Goal: Transaction & Acquisition: Purchase product/service

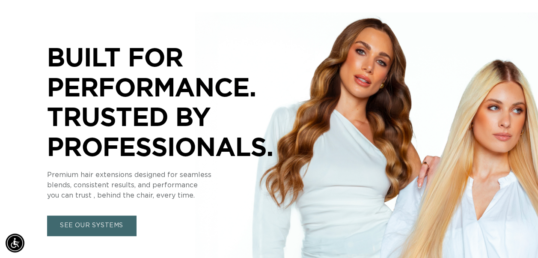
scroll to position [0, 954]
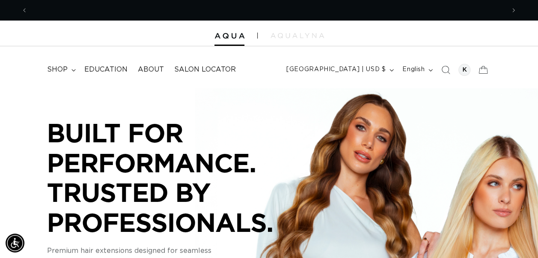
scroll to position [0, 477]
click at [60, 64] on summary "shop" at bounding box center [60, 69] width 37 height 19
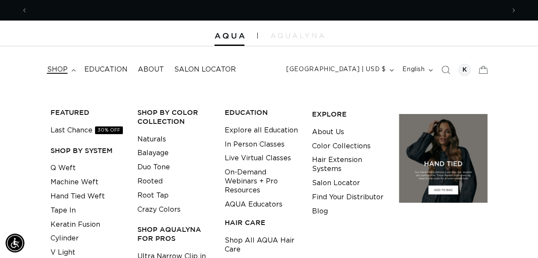
scroll to position [0, 954]
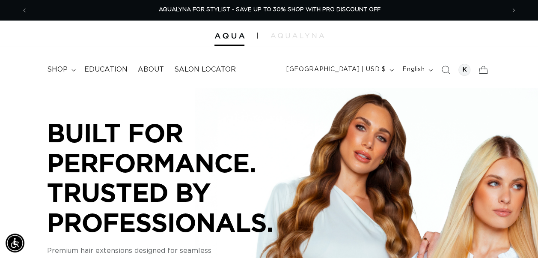
click at [327, 35] on div at bounding box center [269, 34] width 538 height 26
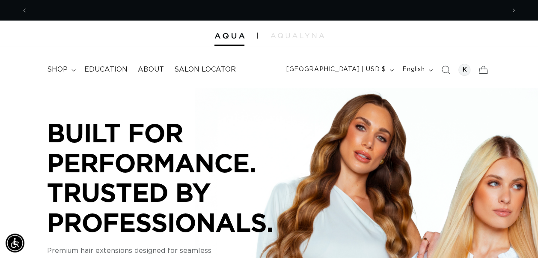
scroll to position [0, 477]
click at [70, 68] on summary "shop" at bounding box center [60, 69] width 37 height 19
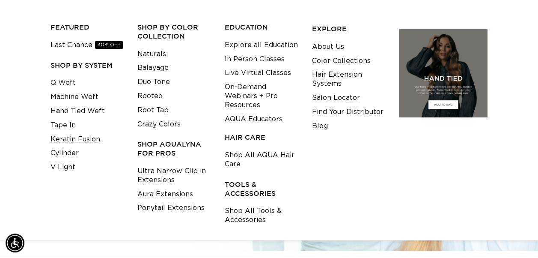
click at [95, 139] on link "Keratin Fusion" at bounding box center [76, 139] width 50 height 14
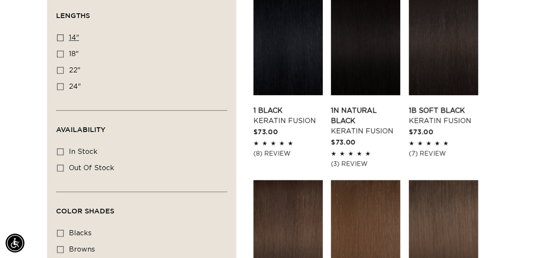
click at [61, 39] on icon at bounding box center [60, 37] width 7 height 7
click at [61, 39] on input "14" 14" (20 products)" at bounding box center [60, 37] width 7 height 7
checkbox input "true"
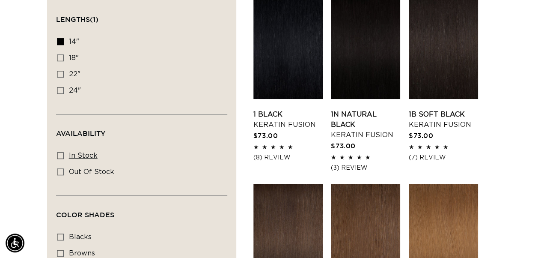
scroll to position [0, 954]
click at [61, 152] on rect at bounding box center [60, 155] width 6 height 6
click at [61, 152] on input "In stock In stock (18 products)" at bounding box center [60, 155] width 7 height 7
checkbox input "true"
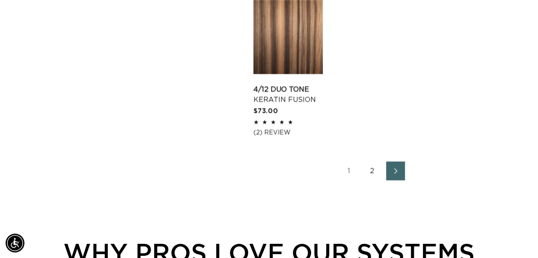
scroll to position [0, 477]
click at [401, 164] on link "Next page" at bounding box center [395, 170] width 19 height 19
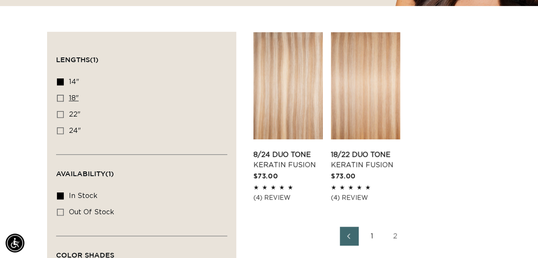
click at [62, 95] on rect at bounding box center [60, 98] width 6 height 6
click at [62, 95] on input "18" 18" (42 products)" at bounding box center [60, 98] width 7 height 7
checkbox input "true"
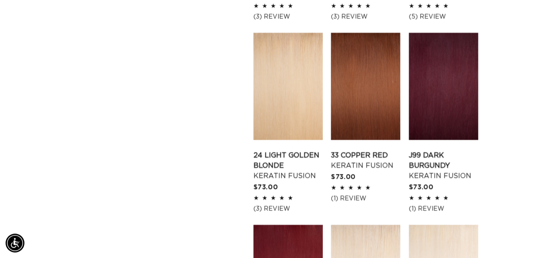
scroll to position [0, 477]
click at [303, 150] on link "24 Light Golden Blonde Keratin Fusion" at bounding box center [287, 165] width 69 height 31
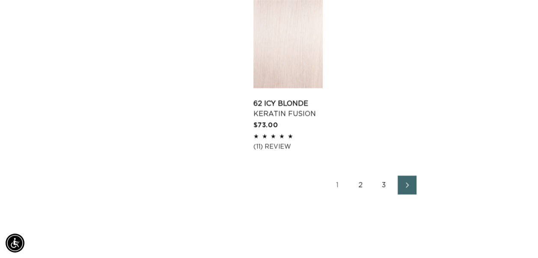
scroll to position [0, 954]
click at [410, 180] on link "Next page" at bounding box center [407, 184] width 19 height 19
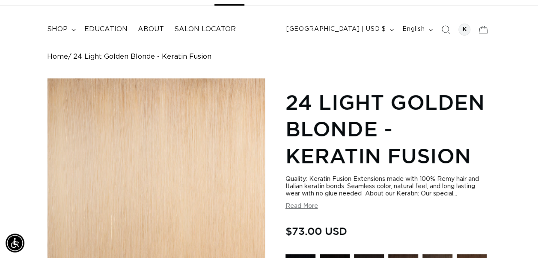
scroll to position [0, 954]
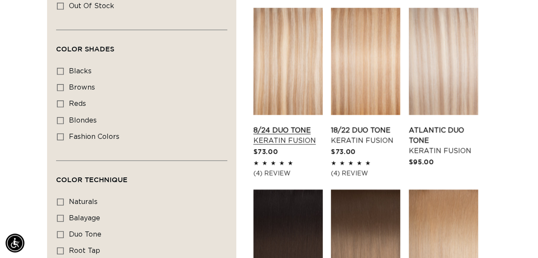
scroll to position [0, 477]
click at [279, 125] on link "8/24 Duo Tone Keratin Fusion" at bounding box center [287, 135] width 69 height 21
click at [371, 125] on link "18/22 Duo Tone Keratin Fusion" at bounding box center [365, 135] width 69 height 21
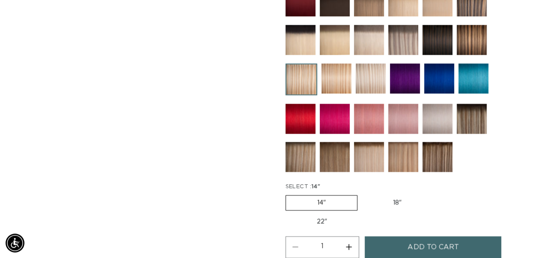
scroll to position [0, 954]
drag, startPoint x: 395, startPoint y: 192, endPoint x: 397, endPoint y: 201, distance: 8.7
drag, startPoint x: 397, startPoint y: 201, endPoint x: 376, endPoint y: 203, distance: 21.1
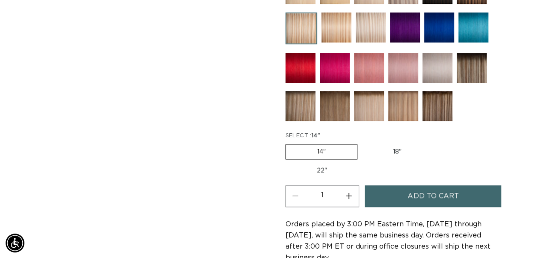
scroll to position [448, 0]
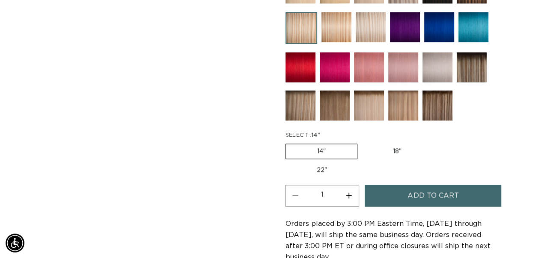
drag, startPoint x: 376, startPoint y: 203, endPoint x: 238, endPoint y: 181, distance: 139.7
click at [238, 181] on div "Skip to product information Open media 1 in modal Open media 2 in modal Open me…" at bounding box center [156, 8] width 218 height 676
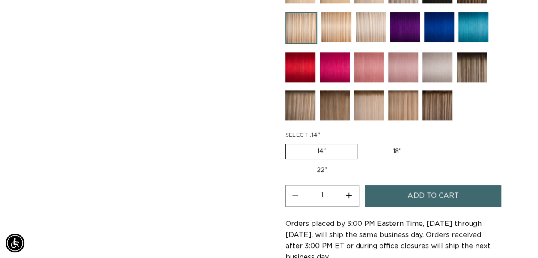
click at [398, 146] on label "18" Variant sold out or unavailable" at bounding box center [397, 151] width 71 height 15
click at [362, 142] on input "18" Variant sold out or unavailable" at bounding box center [362, 142] width 0 height 0
radio input "true"
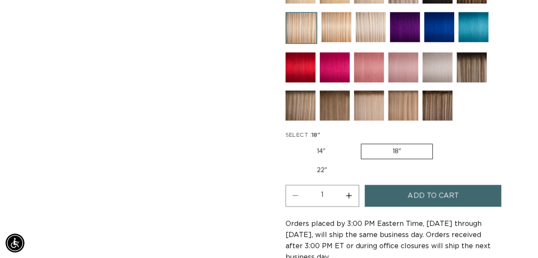
click at [352, 189] on button "Increase quantity for 8/24 Duo Tone - Keratin Fusion" at bounding box center [348, 195] width 19 height 22
type input "2"
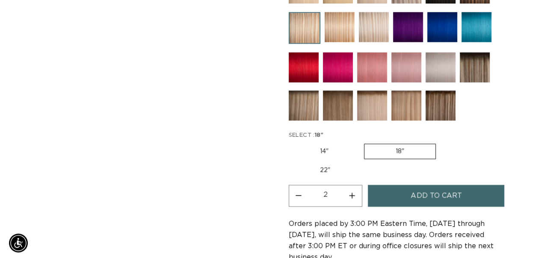
scroll to position [0, 477]
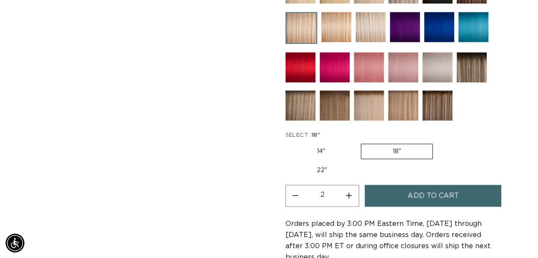
click at [409, 190] on span "Add to cart" at bounding box center [432, 195] width 51 height 22
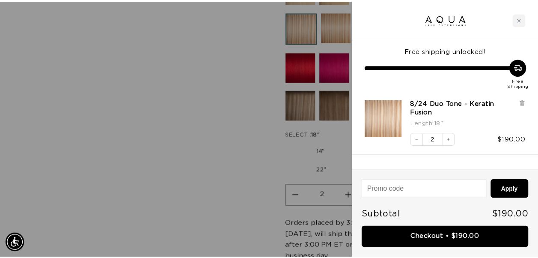
scroll to position [0, 0]
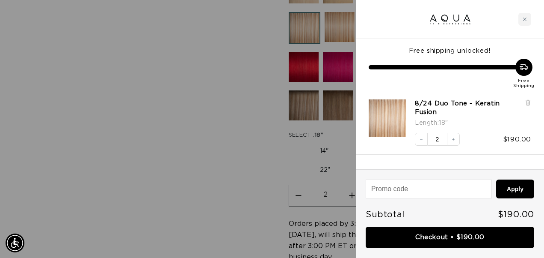
drag, startPoint x: 170, startPoint y: 155, endPoint x: 110, endPoint y: 126, distance: 66.6
click at [110, 126] on div at bounding box center [272, 129] width 544 height 258
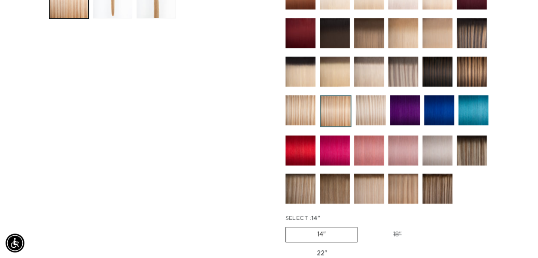
scroll to position [364, 0]
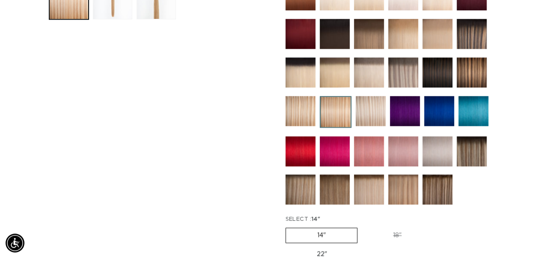
click at [307, 105] on img at bounding box center [300, 111] width 30 height 30
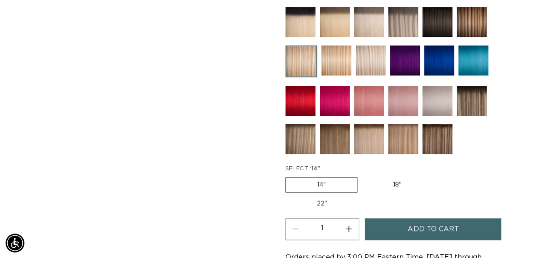
click at [395, 180] on label "18" Variant sold out or unavailable" at bounding box center [397, 184] width 71 height 15
click at [362, 175] on input "18" Variant sold out or unavailable" at bounding box center [362, 175] width 0 height 0
radio input "true"
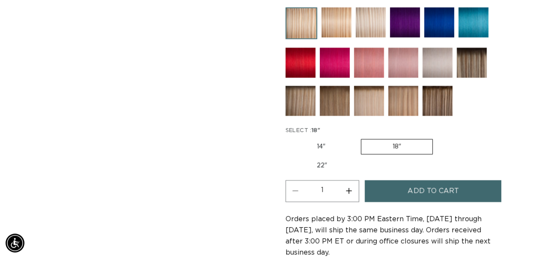
scroll to position [0, 954]
click at [351, 182] on button "Increase quantity for 8/24 Duo Tone - Keratin Fusion" at bounding box center [348, 191] width 19 height 22
type input "2"
click at [422, 182] on span "Add to cart" at bounding box center [432, 191] width 51 height 22
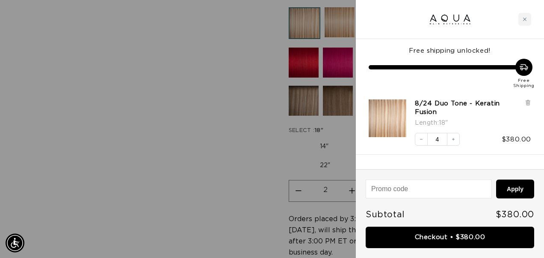
click at [219, 215] on div at bounding box center [272, 129] width 544 height 258
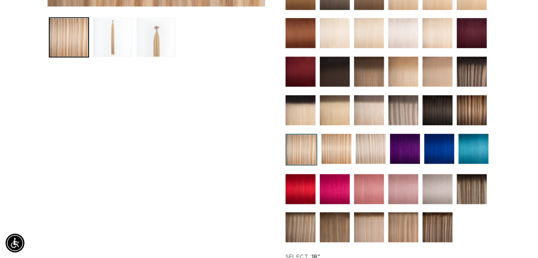
click at [333, 109] on img at bounding box center [335, 110] width 30 height 30
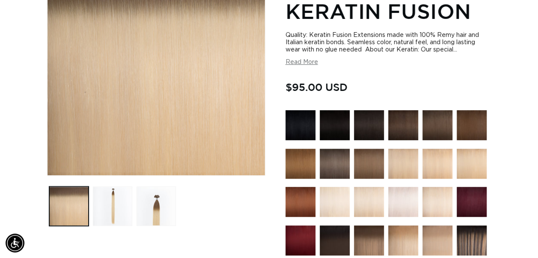
scroll to position [0, 477]
click at [436, 163] on img at bounding box center [437, 164] width 30 height 30
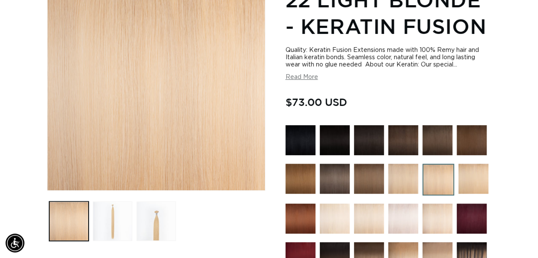
scroll to position [143, 0]
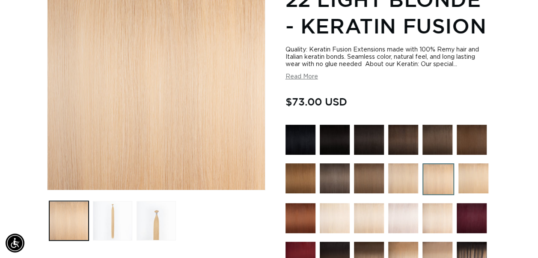
click at [404, 179] on img at bounding box center [403, 178] width 30 height 30
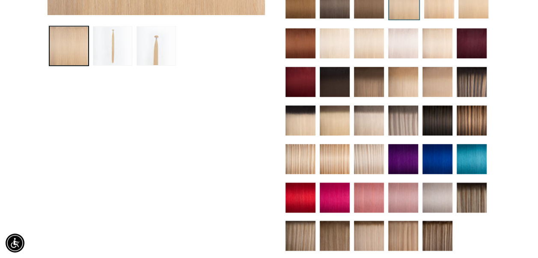
scroll to position [0, 954]
